Goal: Find specific page/section: Find specific page/section

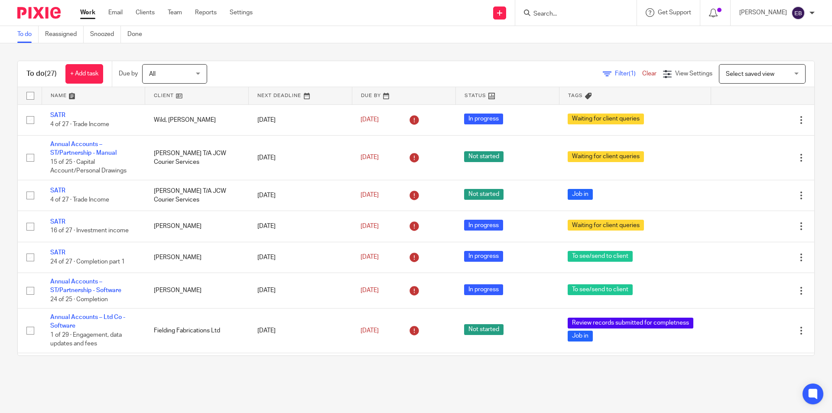
click at [562, 16] on input "Search" at bounding box center [572, 14] width 78 height 8
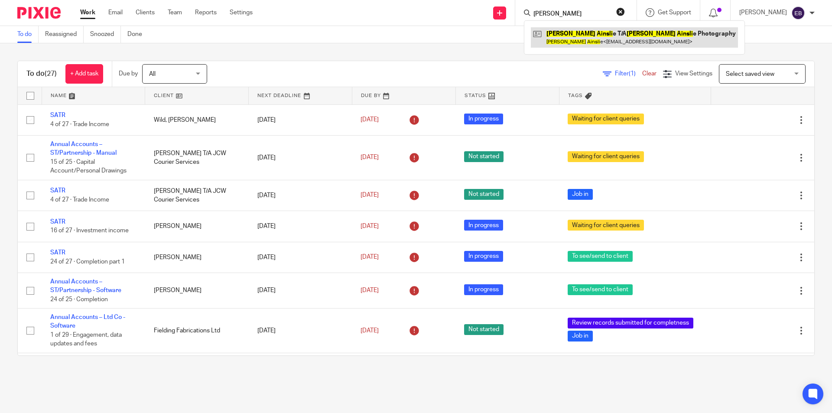
type input "stuart ainli"
click at [591, 34] on link at bounding box center [634, 37] width 207 height 20
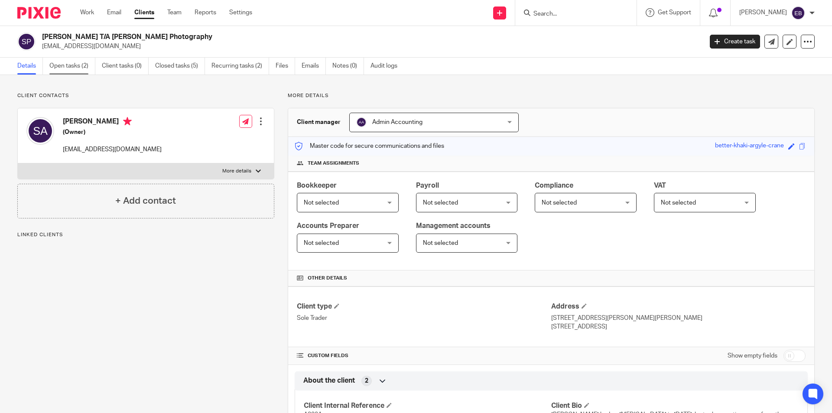
click at [75, 67] on link "Open tasks (2)" at bounding box center [72, 66] width 46 height 17
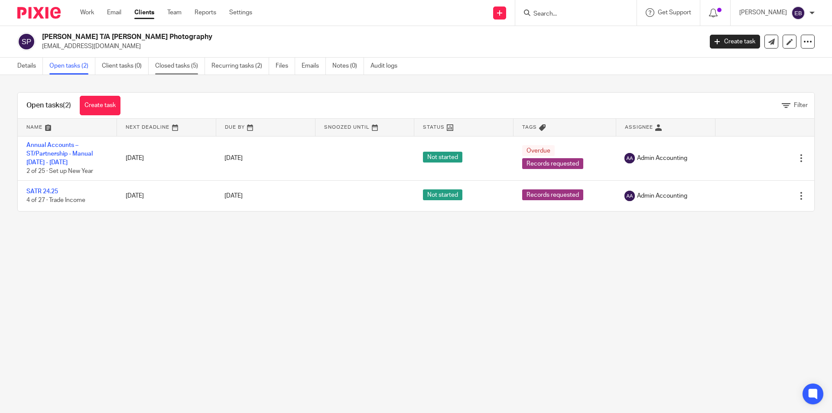
click at [188, 63] on link "Closed tasks (5)" at bounding box center [180, 66] width 50 height 17
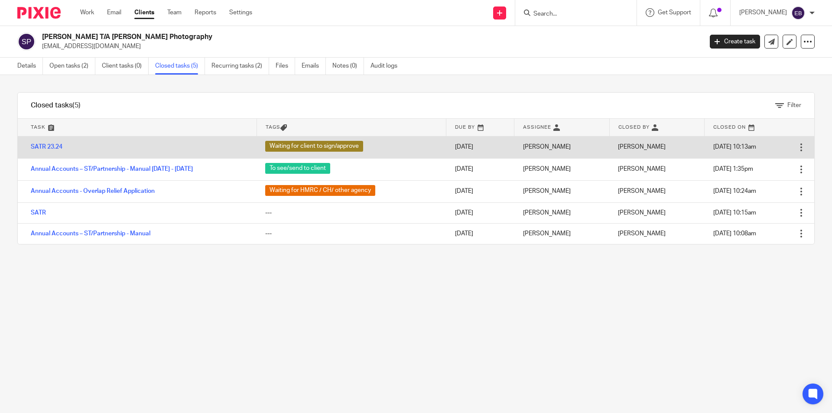
click at [47, 151] on td "SATR 23.24" at bounding box center [137, 147] width 239 height 22
click at [49, 148] on link "SATR 23.24" at bounding box center [47, 147] width 32 height 6
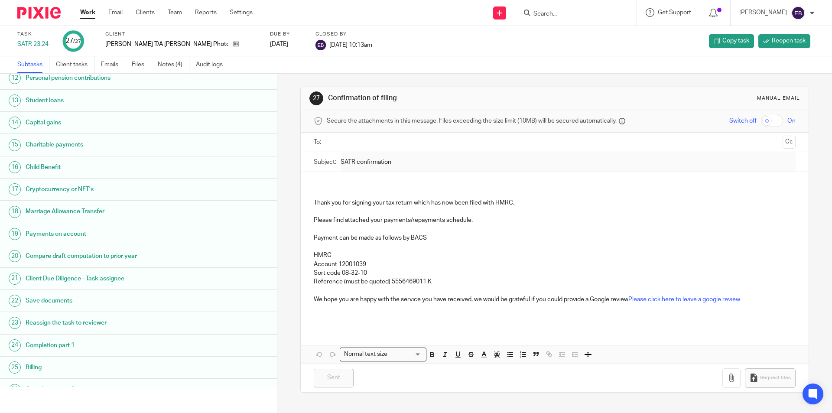
scroll to position [297, 0]
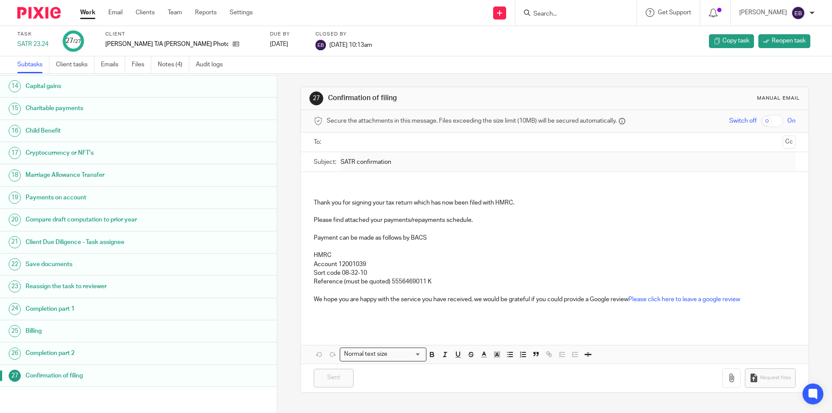
click at [82, 307] on h1 "Completion part 1" at bounding box center [107, 309] width 162 height 13
